Goal: Task Accomplishment & Management: Use online tool/utility

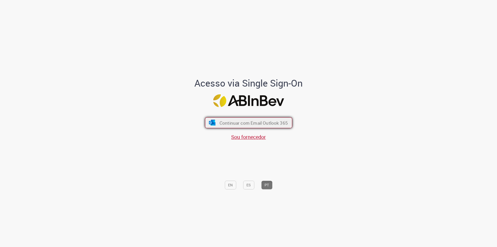
click at [283, 121] on span "Continuar com Email Outlook 365" at bounding box center [253, 123] width 68 height 6
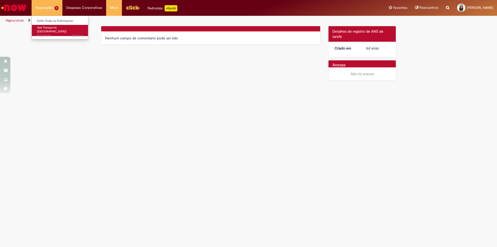
click at [52, 27] on span "Vale Transporte ([GEOGRAPHIC_DATA])" at bounding box center [51, 30] width 29 height 8
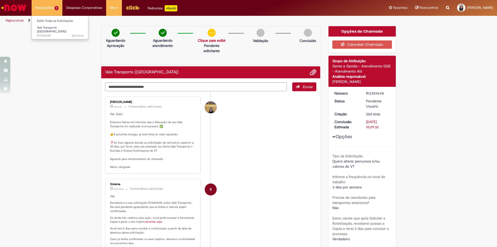
click at [46, 7] on li "Requisições 1 Exibir Todas as Solicitações Vale Transporte (VT) 22d atrás 22 di…" at bounding box center [47, 8] width 31 height 16
click at [18, 9] on img "Ir para a Homepage" at bounding box center [14, 8] width 27 height 10
